Goal: Information Seeking & Learning: Learn about a topic

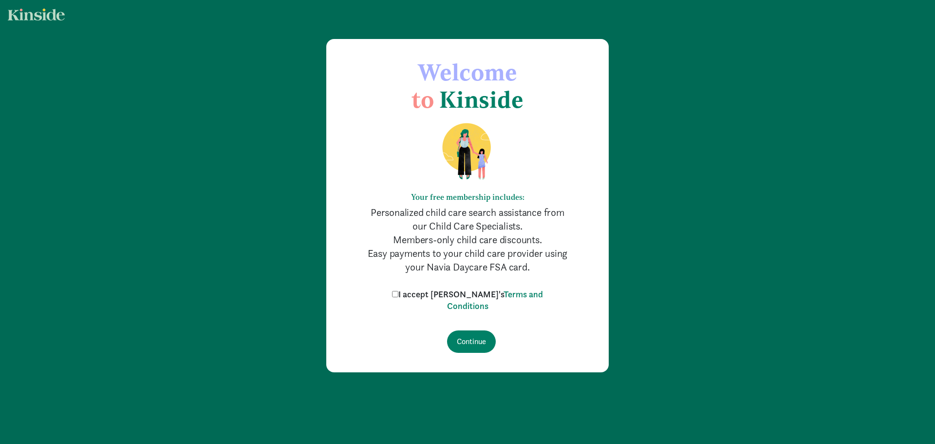
click at [419, 294] on label "I accept [PERSON_NAME]'s Terms and Conditions" at bounding box center [468, 299] width 156 height 23
click at [399, 294] on input "I accept [PERSON_NAME]'s Terms and Conditions" at bounding box center [395, 294] width 6 height 6
checkbox input "true"
click at [479, 338] on input "Continue" at bounding box center [471, 341] width 49 height 22
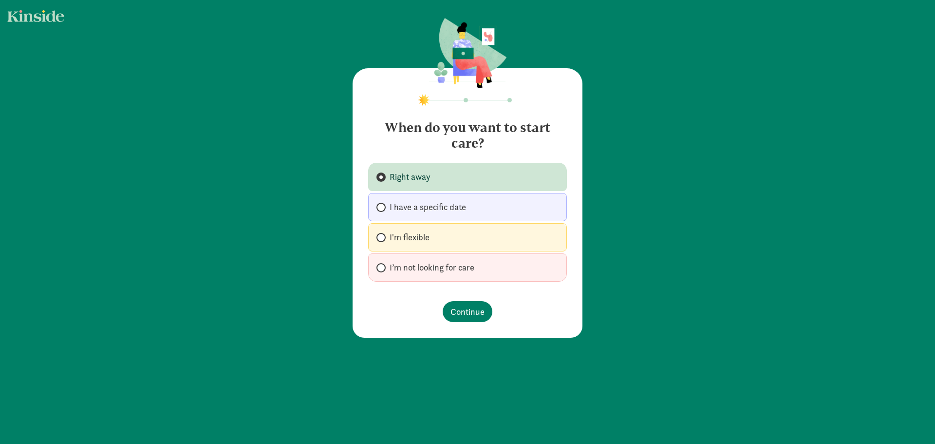
click at [390, 238] on span "I'm flexible" at bounding box center [410, 237] width 40 height 12
click at [383, 238] on input "I'm flexible" at bounding box center [380, 237] width 6 height 6
radio input "true"
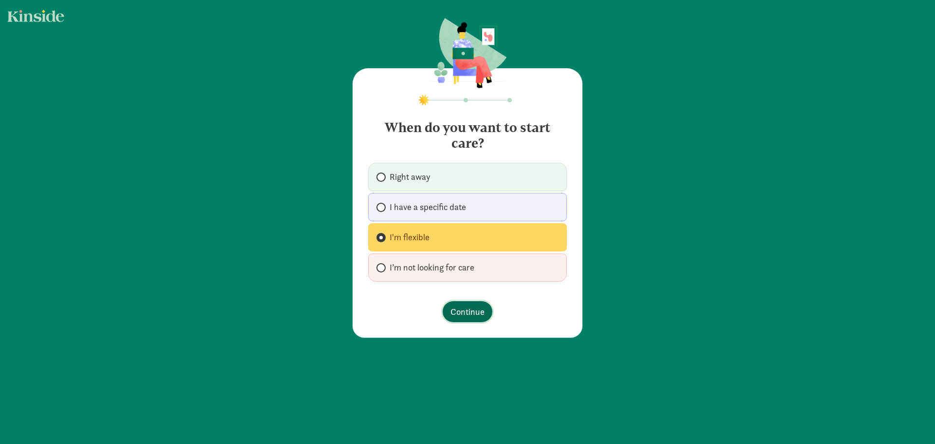
click at [465, 308] on span "Continue" at bounding box center [468, 311] width 34 height 13
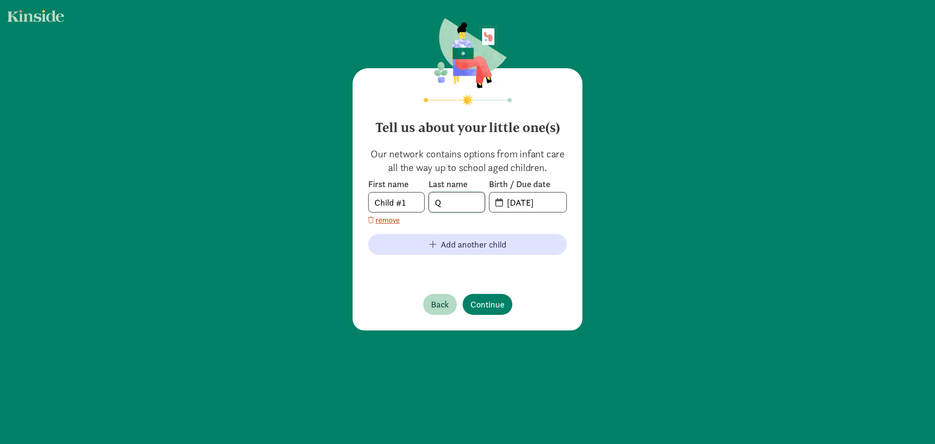
click at [454, 208] on input "Q" at bounding box center [457, 201] width 56 height 19
type input "Qin"
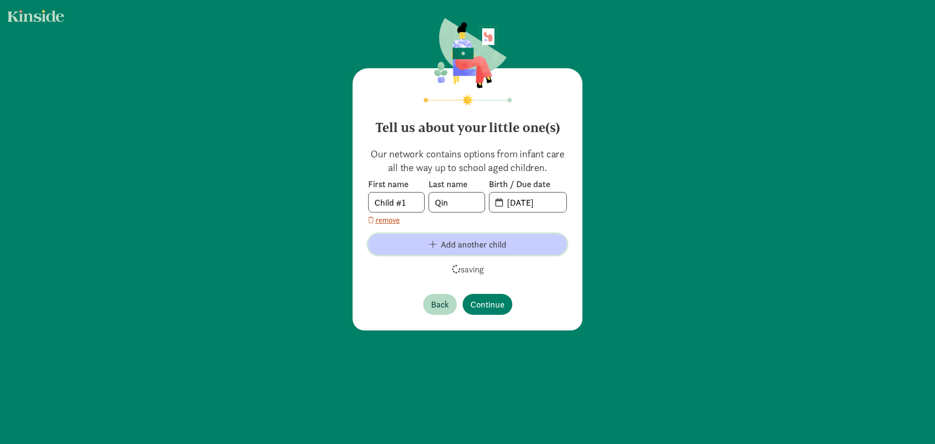
click at [496, 243] on span "Add another child" at bounding box center [474, 244] width 66 height 13
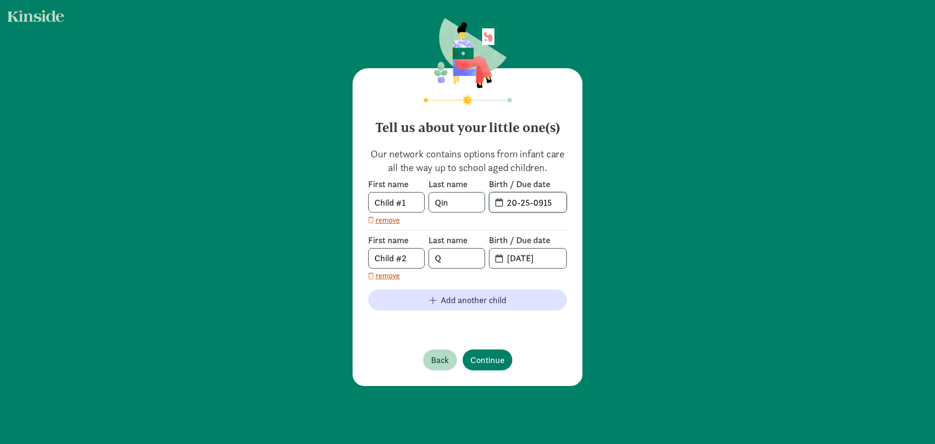
click at [521, 201] on input "20-25-0915" at bounding box center [533, 201] width 65 height 19
click at [508, 201] on input "20-25-0915" at bounding box center [533, 201] width 65 height 19
click at [501, 205] on input "20-25-0915" at bounding box center [533, 201] width 65 height 19
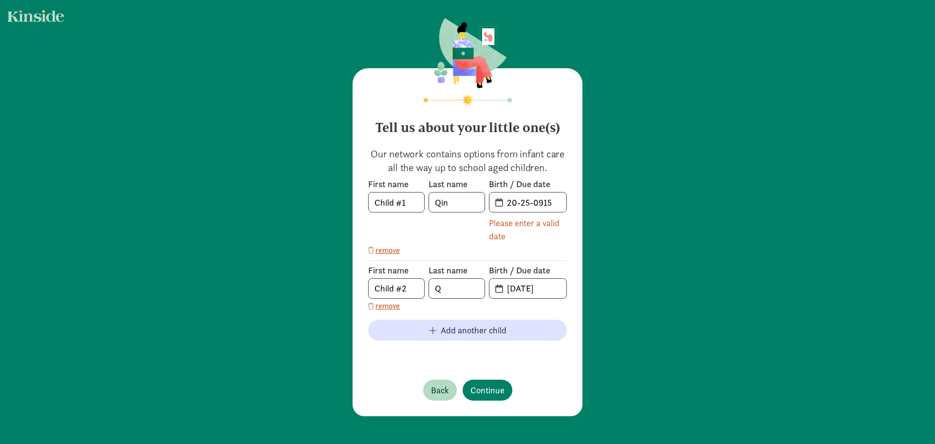
click at [496, 199] on span "20-25-0915" at bounding box center [528, 201] width 77 height 19
drag, startPoint x: 513, startPoint y: 199, endPoint x: 504, endPoint y: 201, distance: 9.0
click at [504, 201] on input "20-25-0915" at bounding box center [533, 201] width 65 height 19
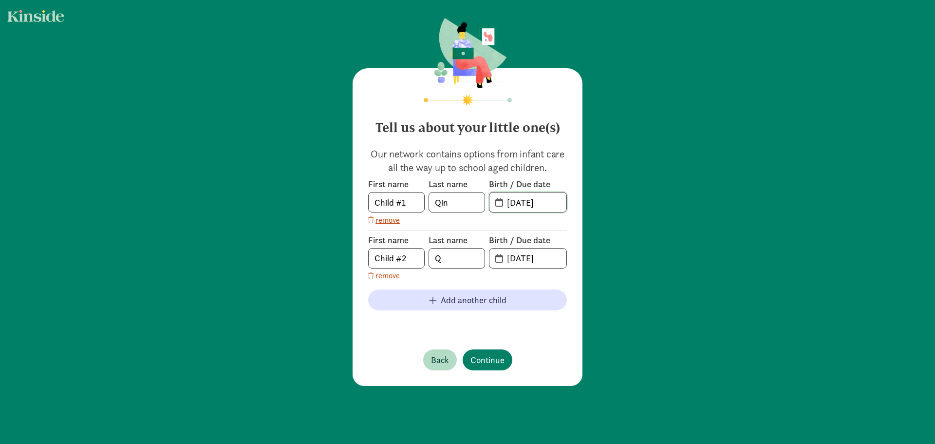
type input "[DATE]"
click at [459, 262] on input "Q" at bounding box center [457, 257] width 56 height 19
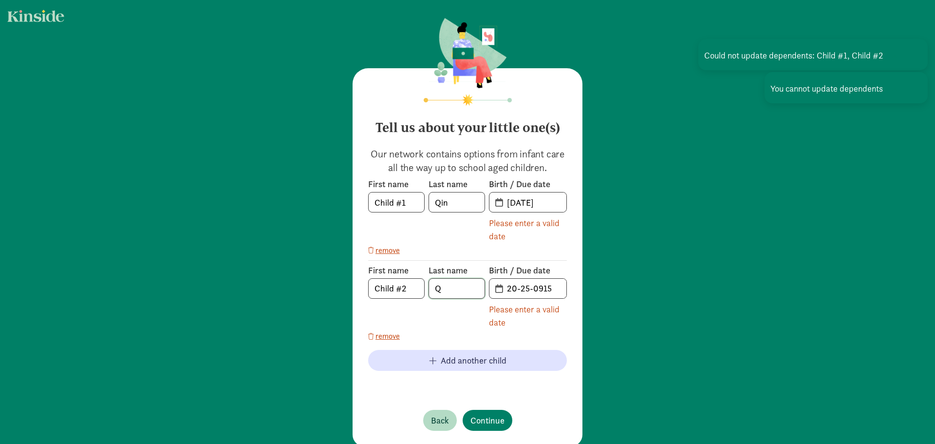
click at [443, 289] on input "Q" at bounding box center [457, 288] width 56 height 19
type input "[PERSON_NAME]"
click at [512, 288] on input "20-25-0915" at bounding box center [533, 288] width 65 height 19
click at [513, 288] on input "20-25-0915" at bounding box center [533, 288] width 65 height 19
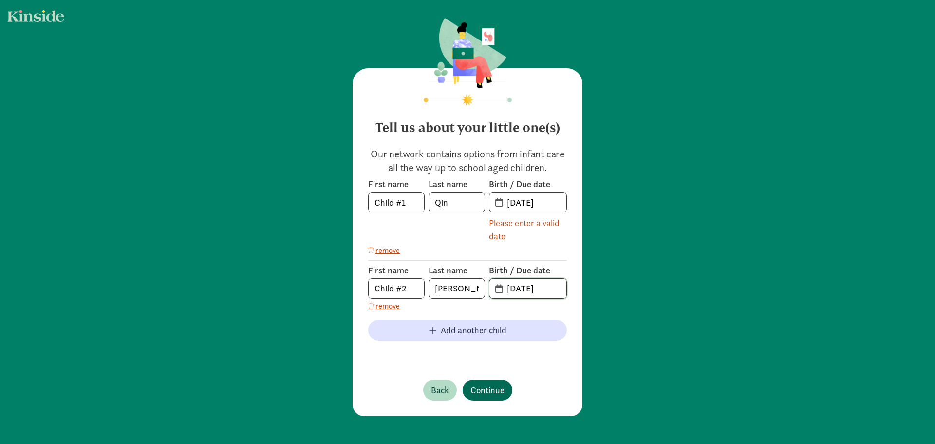
type input "[DATE]"
click at [482, 384] on span "Continue" at bounding box center [488, 389] width 34 height 13
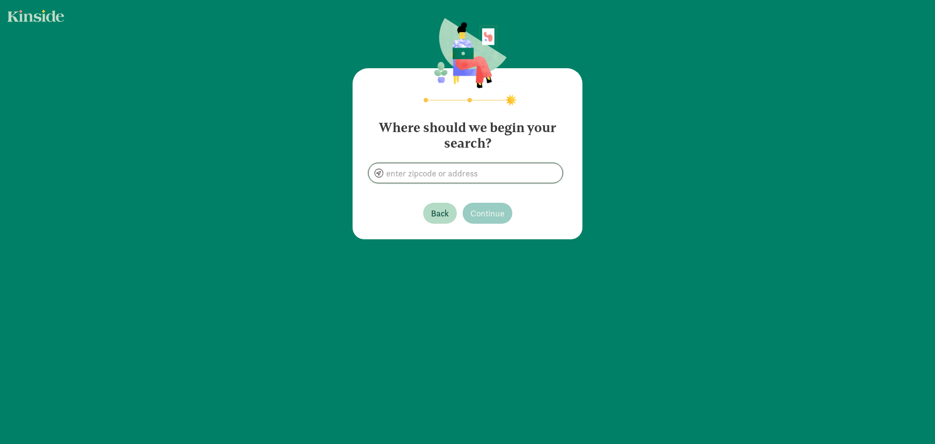
click at [439, 173] on input at bounding box center [466, 172] width 194 height 19
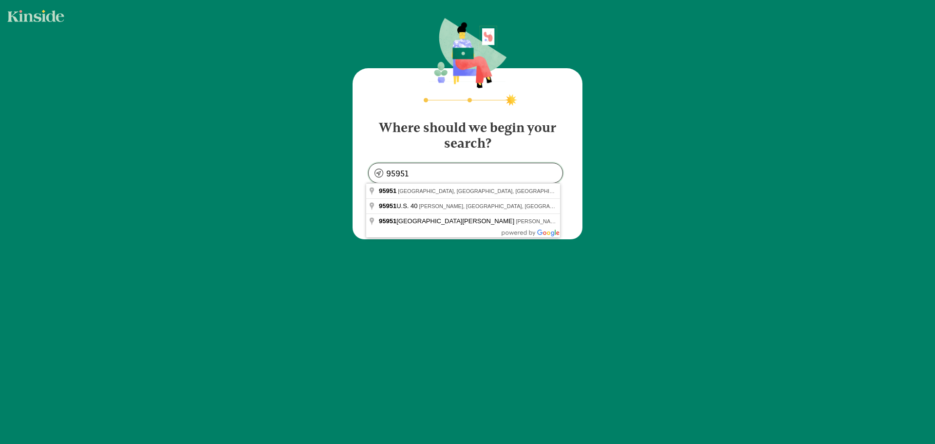
click at [398, 172] on input "95951" at bounding box center [466, 172] width 194 height 19
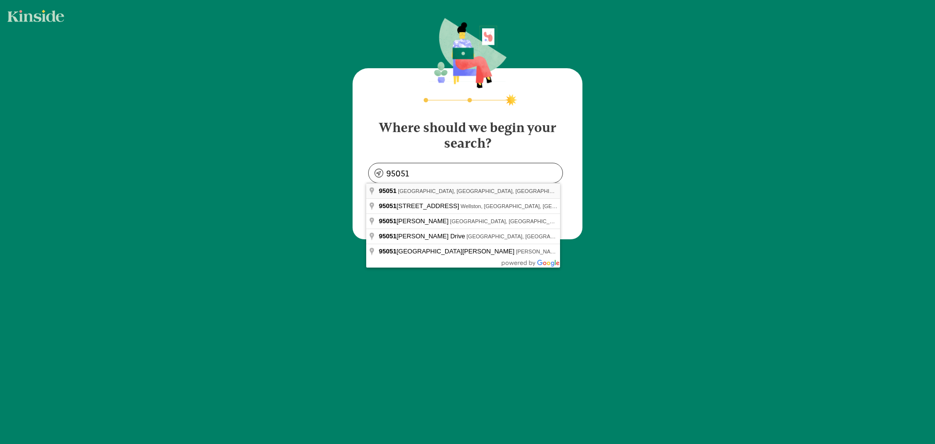
type input "[GEOGRAPHIC_DATA], [GEOGRAPHIC_DATA]"
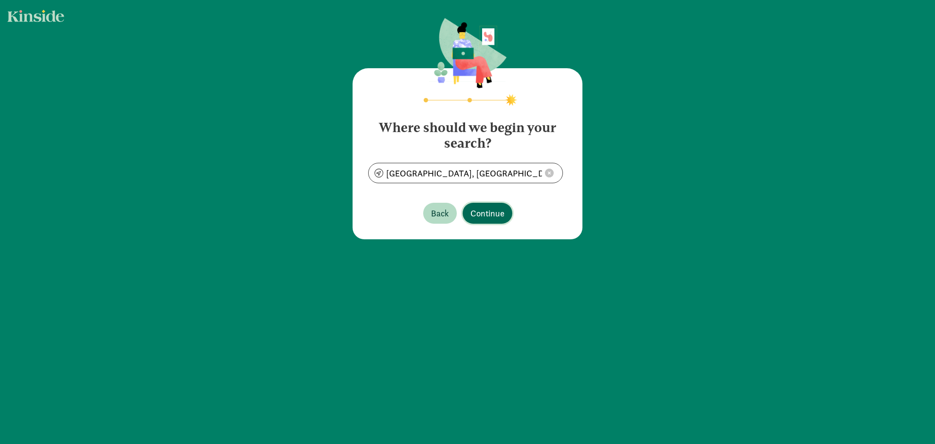
click at [481, 215] on span "Continue" at bounding box center [488, 213] width 34 height 13
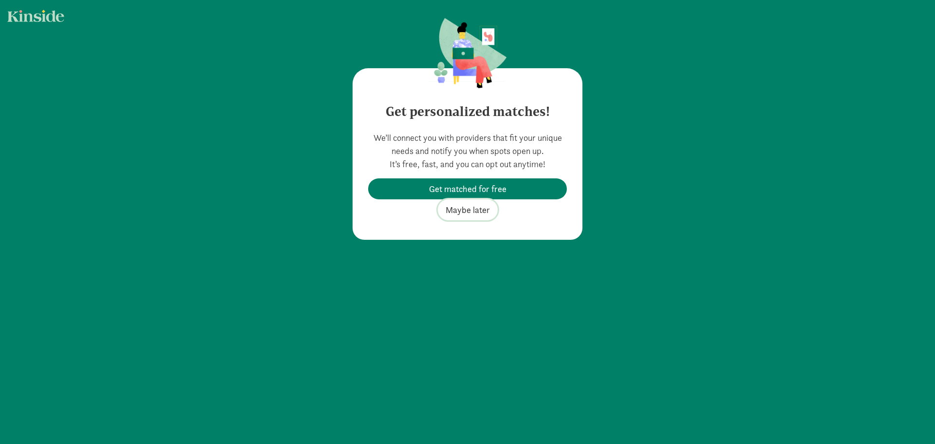
click at [462, 206] on span "Maybe later" at bounding box center [468, 209] width 44 height 13
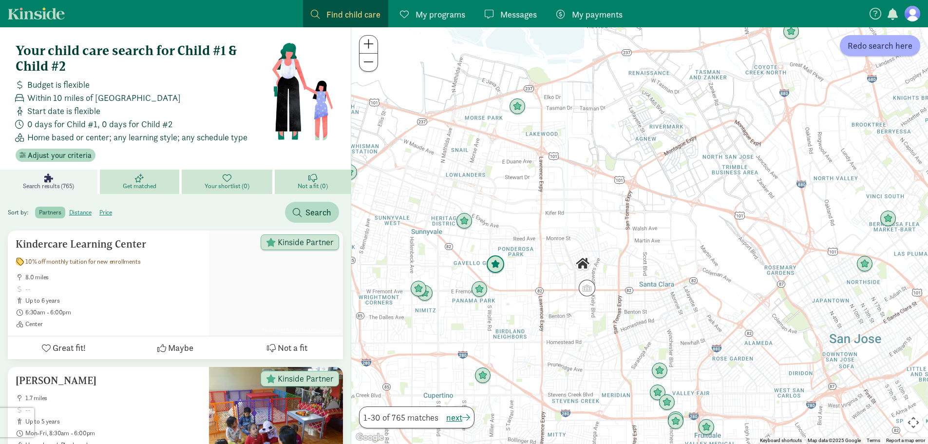
click at [501, 265] on img "Click to see details" at bounding box center [495, 264] width 19 height 19
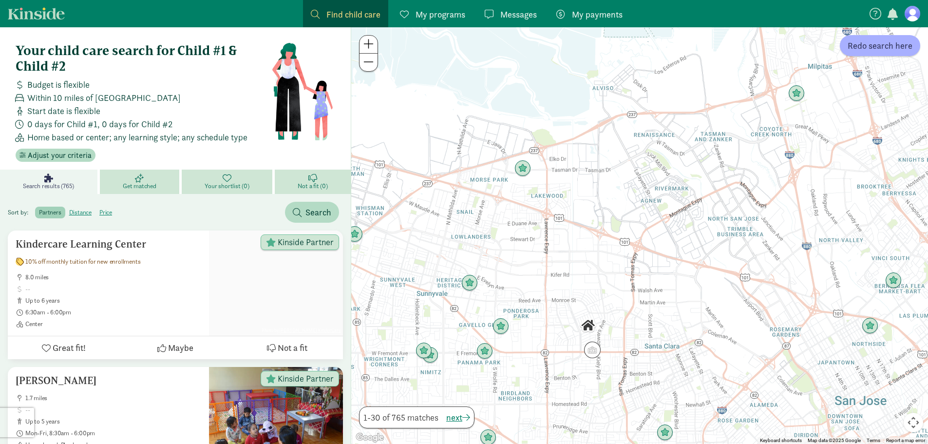
drag, startPoint x: 689, startPoint y: 284, endPoint x: 688, endPoint y: 340, distance: 56.1
click at [688, 340] on div "To navigate, press the arrow keys." at bounding box center [639, 235] width 577 height 417
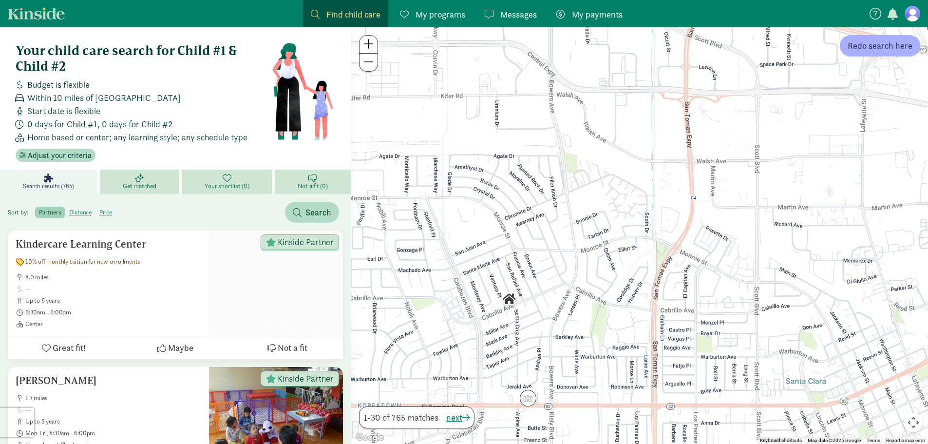
click at [512, 300] on img "Click to see details" at bounding box center [509, 299] width 17 height 17
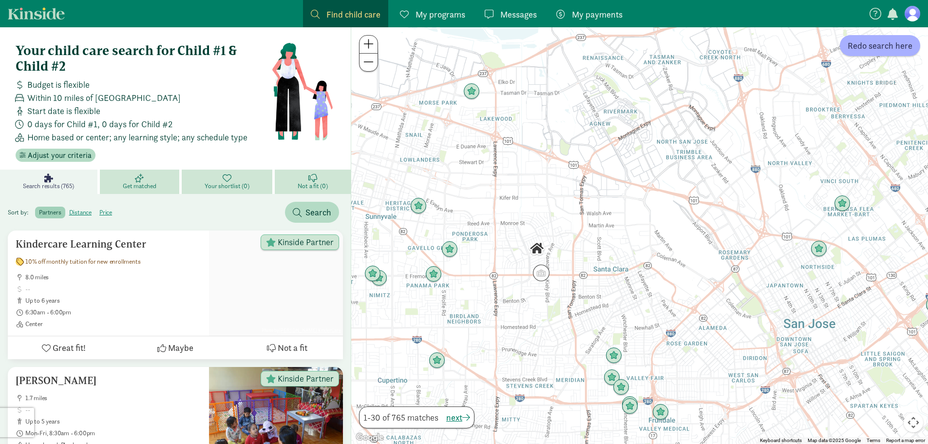
drag, startPoint x: 551, startPoint y: 341, endPoint x: 578, endPoint y: 285, distance: 62.3
click at [578, 285] on div at bounding box center [639, 235] width 577 height 417
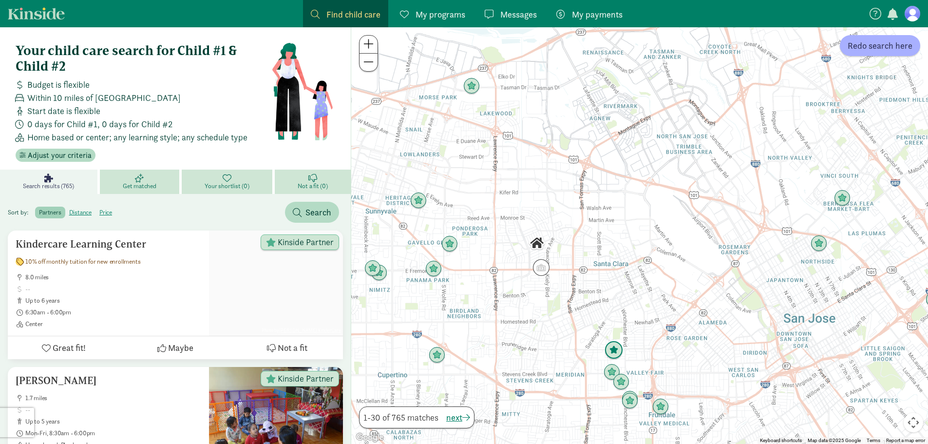
click at [614, 347] on img "Click to see details" at bounding box center [614, 350] width 19 height 19
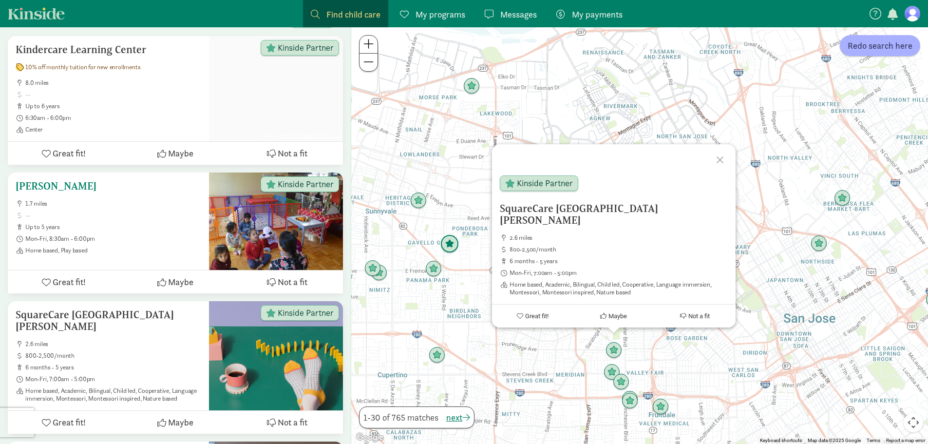
scroll to position [195, 0]
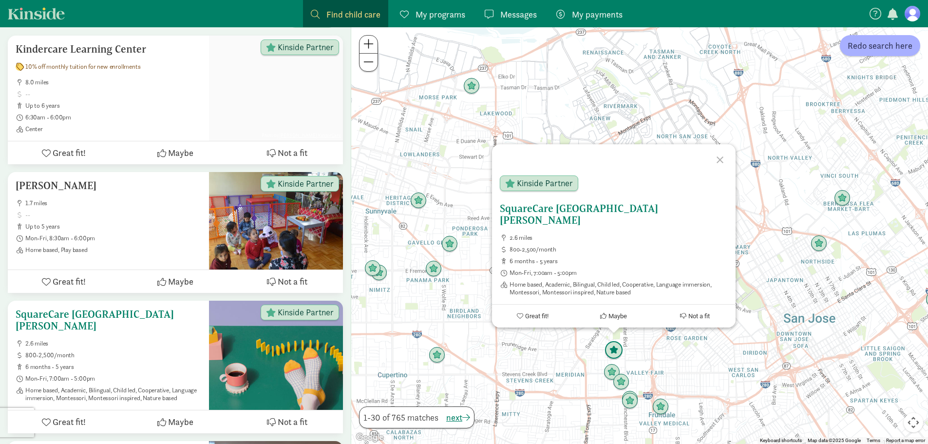
click at [78, 327] on div "SquareCare [GEOGRAPHIC_DATA][PERSON_NAME] 2.6 miles 800-2,500/month 6 months - …" at bounding box center [109, 355] width 186 height 94
